Goal: Task Accomplishment & Management: Use online tool/utility

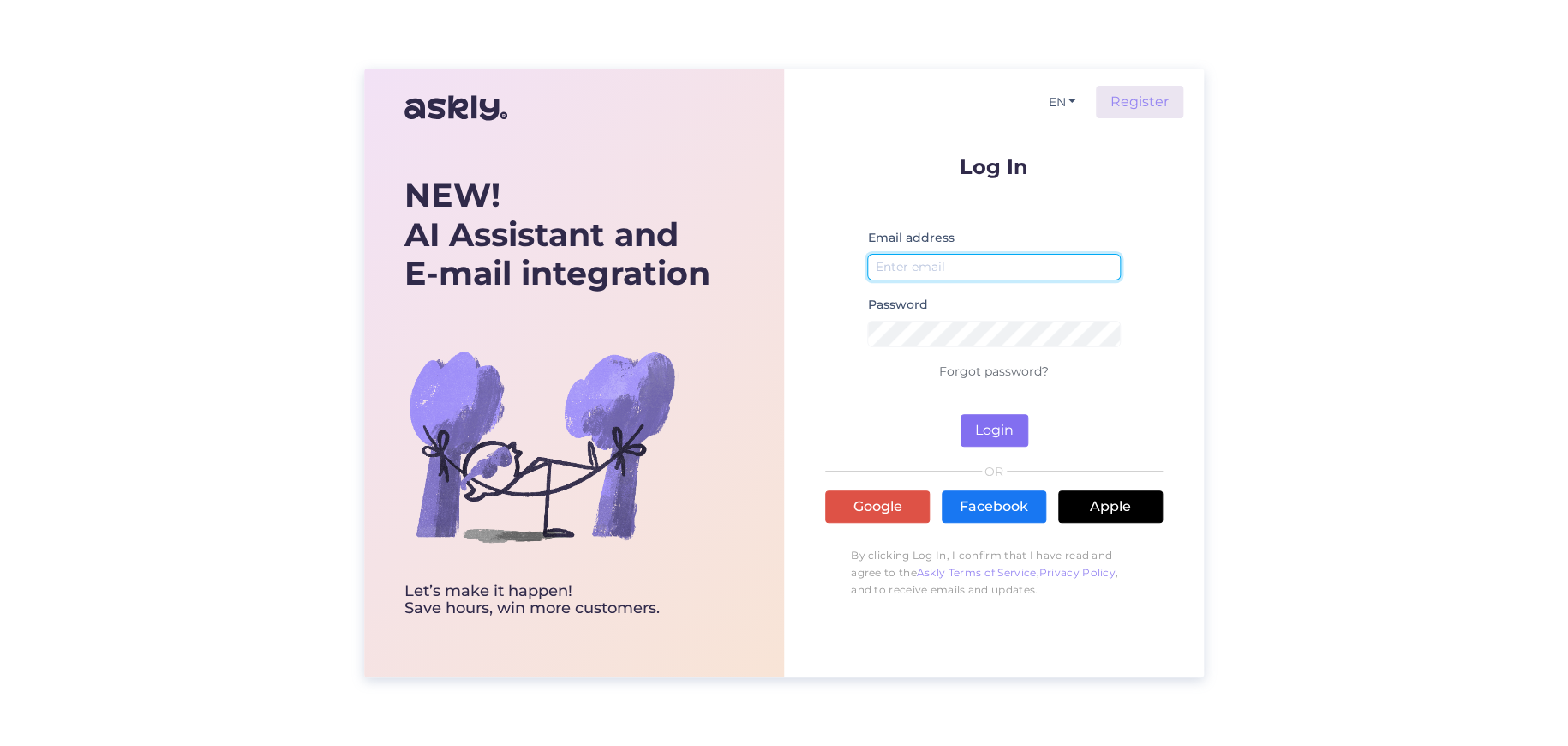
type input "[EMAIL_ADDRESS][DOMAIN_NAME]"
click at [1007, 430] on button "Login" at bounding box center [995, 430] width 68 height 33
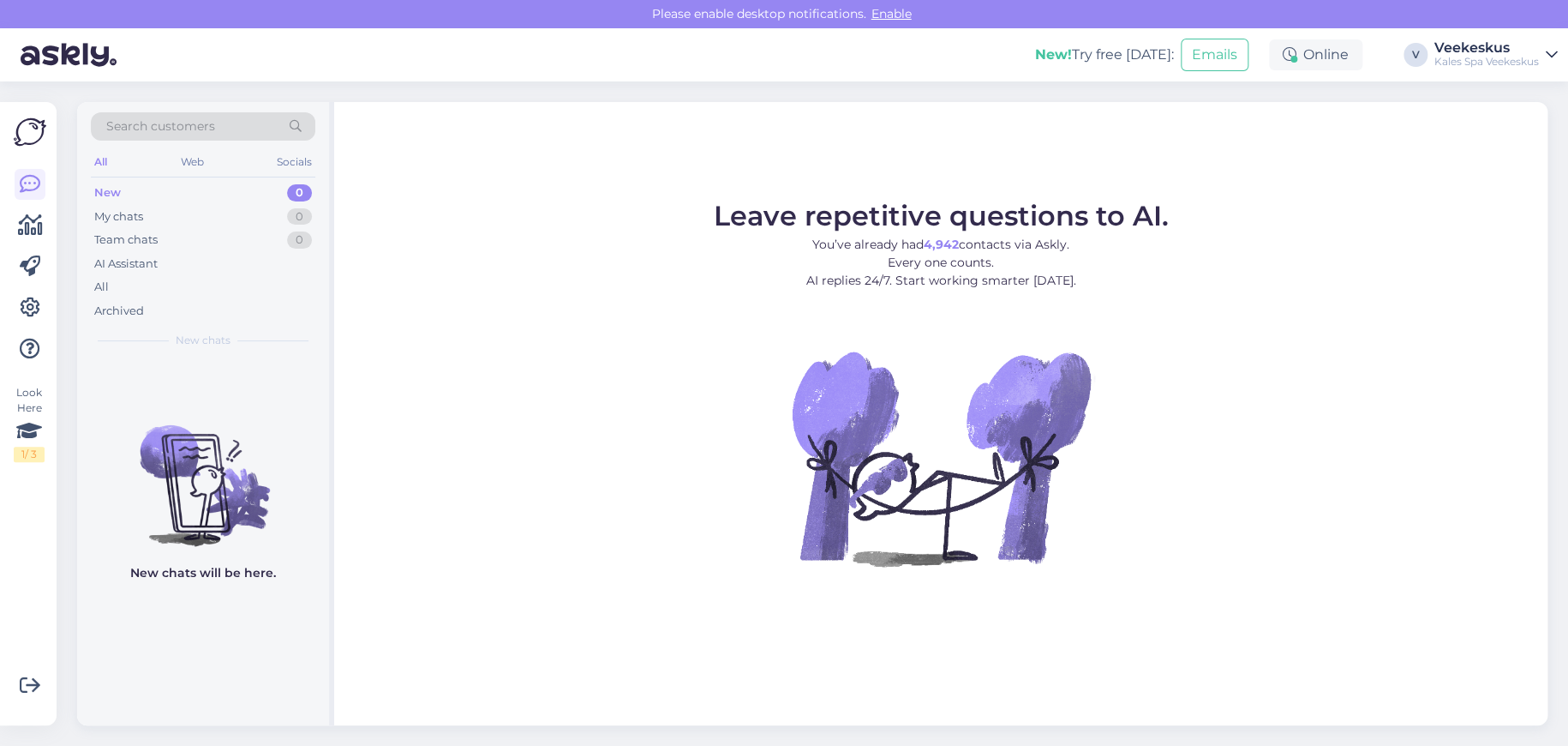
click at [254, 188] on div "New 0" at bounding box center [203, 192] width 224 height 24
